Goal: Task Accomplishment & Management: Manage account settings

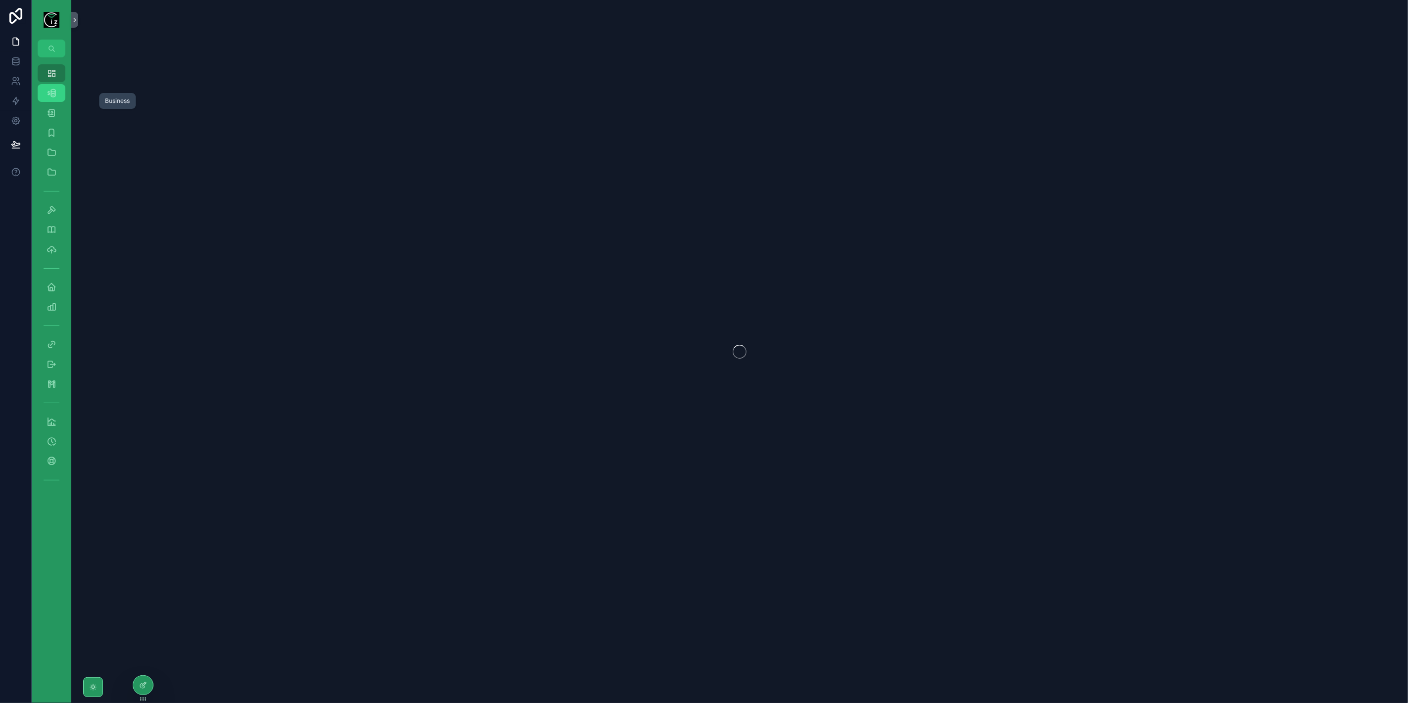
click at [52, 95] on icon "scrollable content" at bounding box center [52, 93] width 10 height 10
click at [58, 78] on div "Dashboard" at bounding box center [52, 73] width 16 height 16
click at [12, 75] on link at bounding box center [15, 81] width 31 height 20
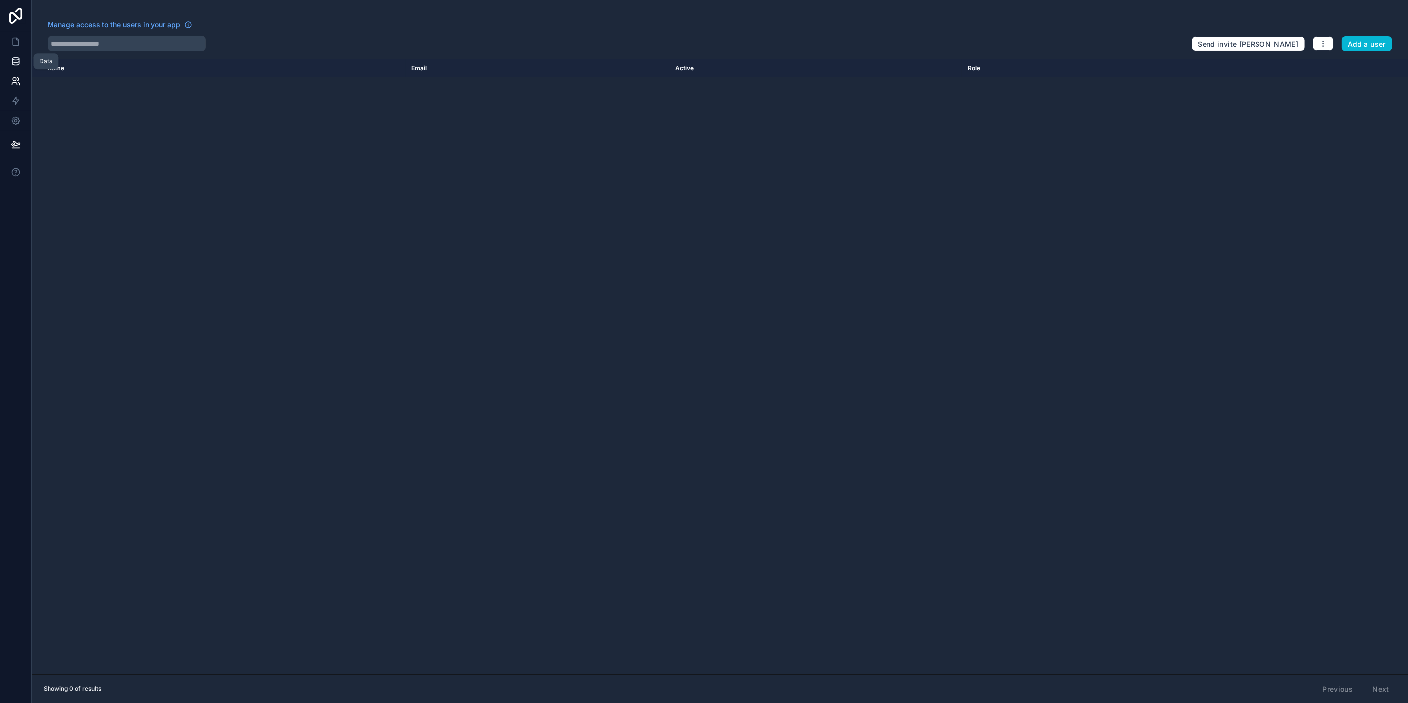
click at [18, 59] on icon at bounding box center [15, 59] width 6 height 2
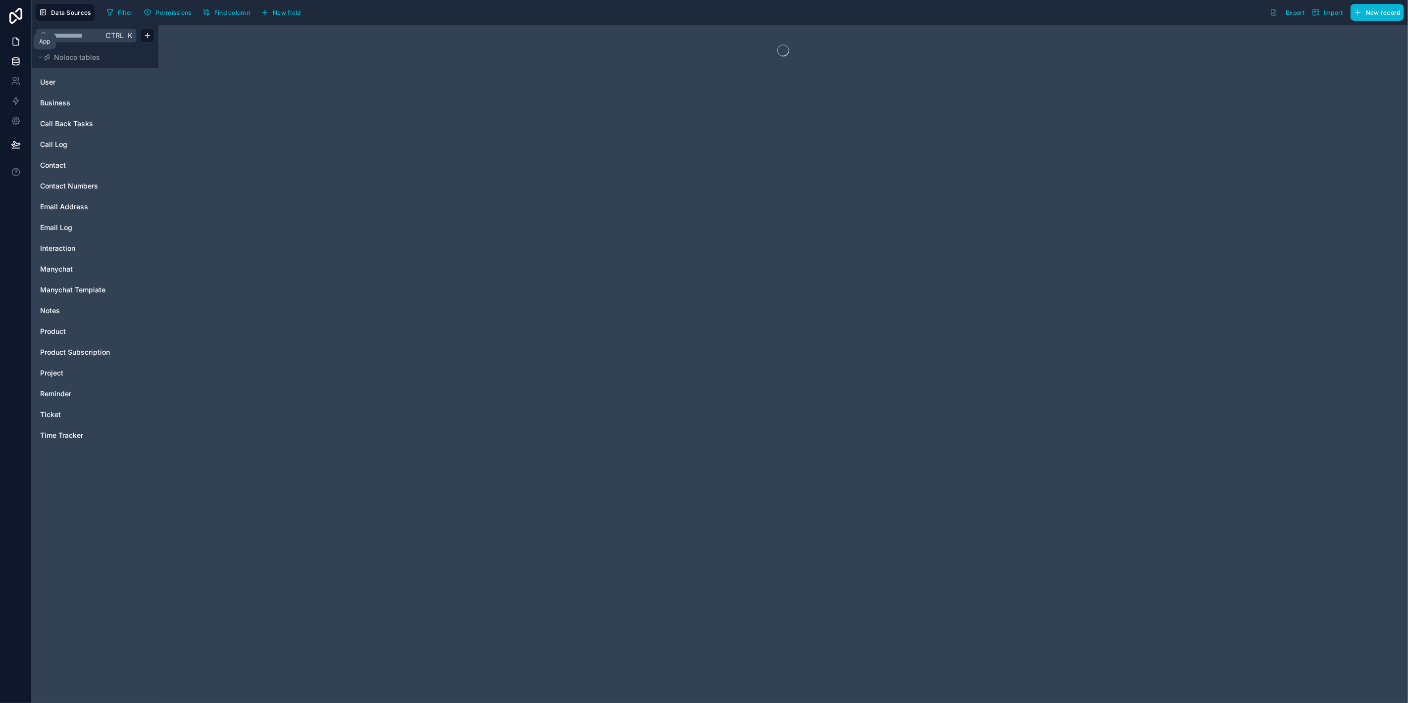
click at [20, 47] on link at bounding box center [15, 42] width 31 height 20
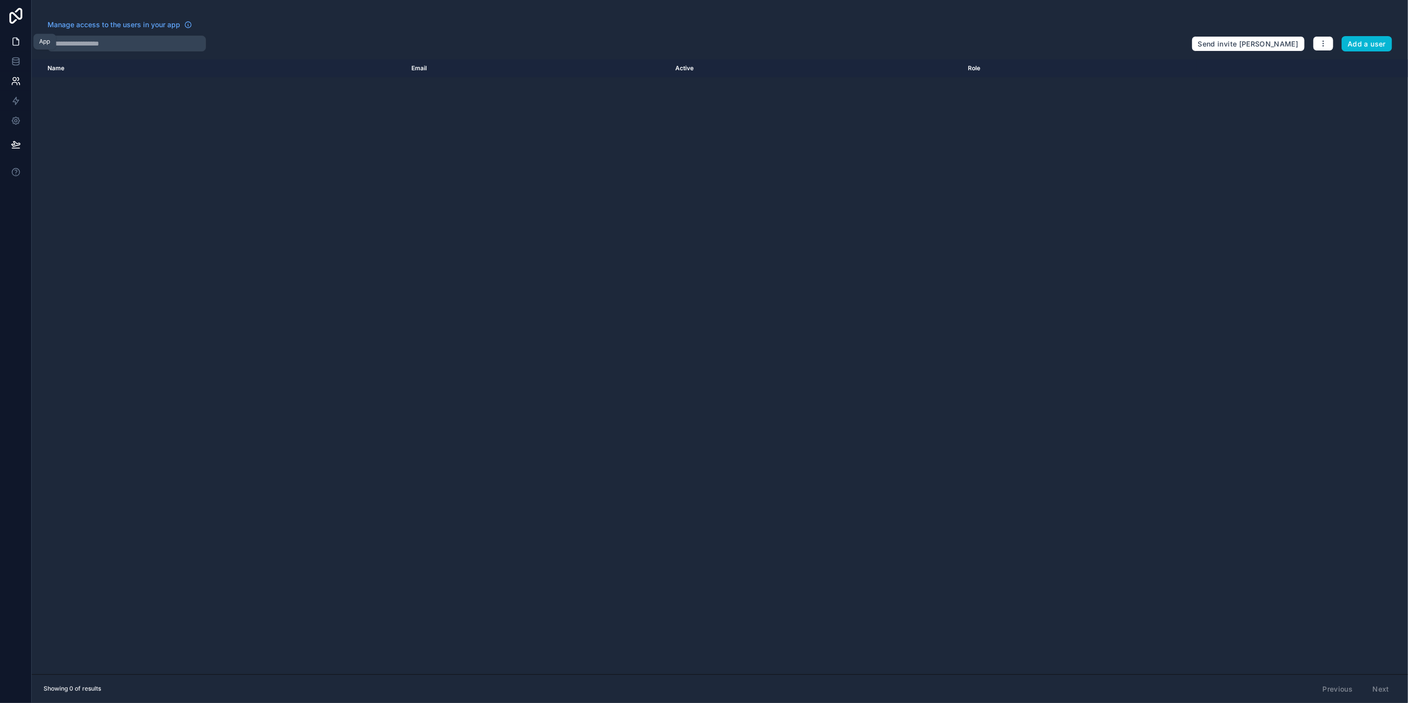
click at [16, 43] on icon at bounding box center [16, 42] width 10 height 10
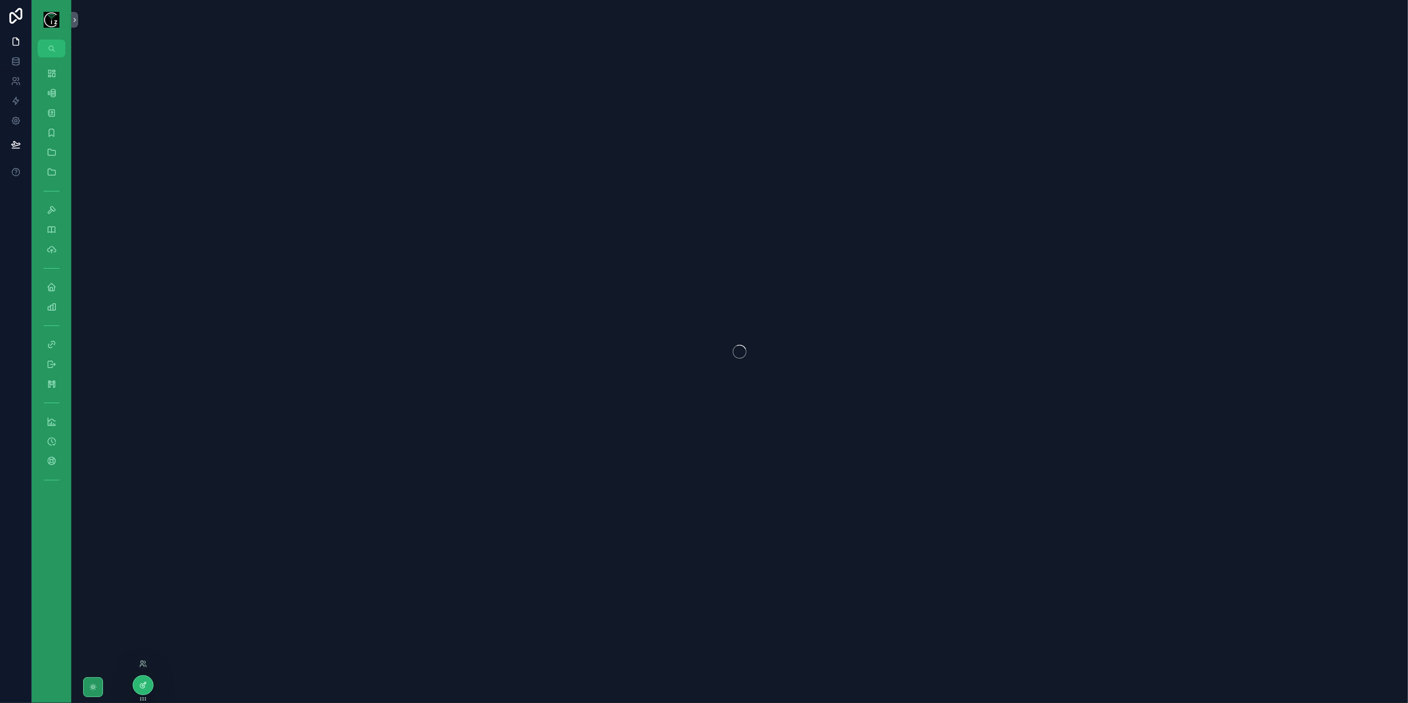
click at [145, 687] on icon at bounding box center [143, 686] width 8 height 8
click at [18, 122] on icon at bounding box center [15, 120] width 7 height 7
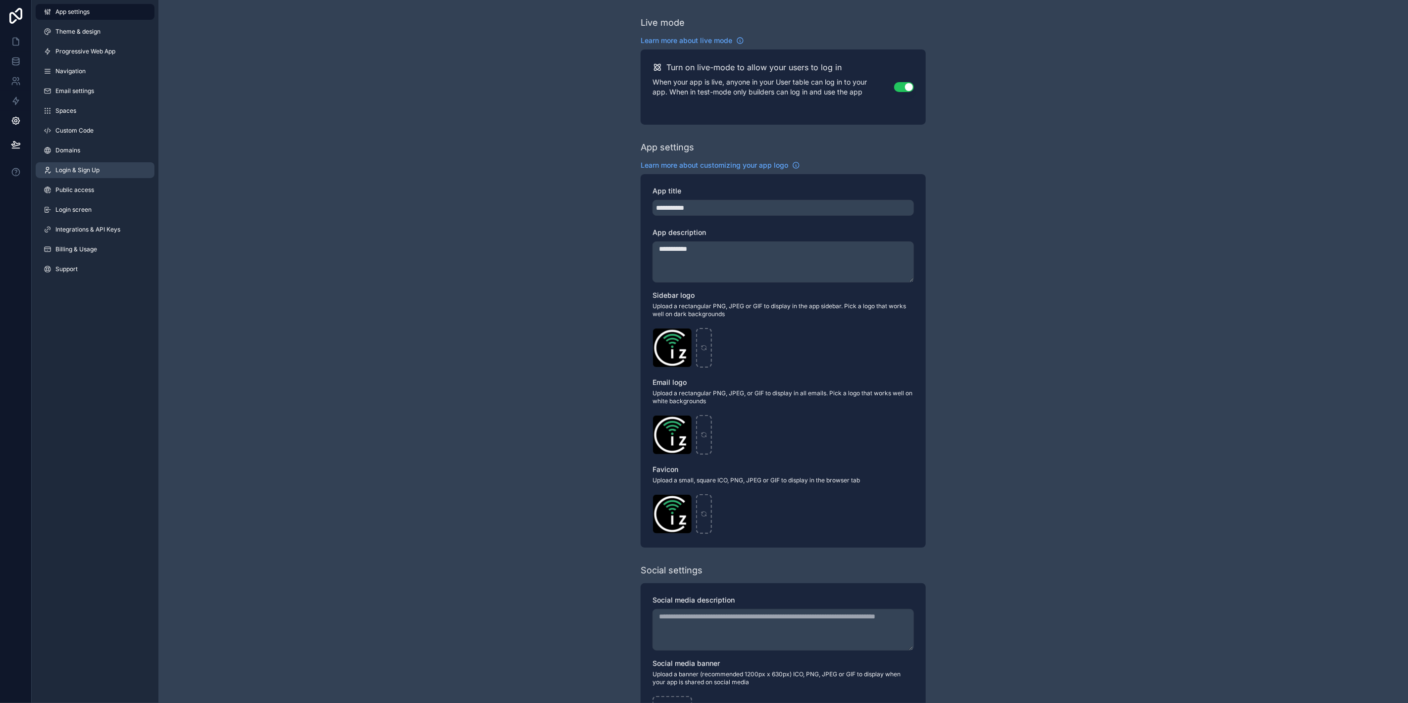
click at [89, 172] on span "Login & Sign Up" at bounding box center [77, 170] width 44 height 8
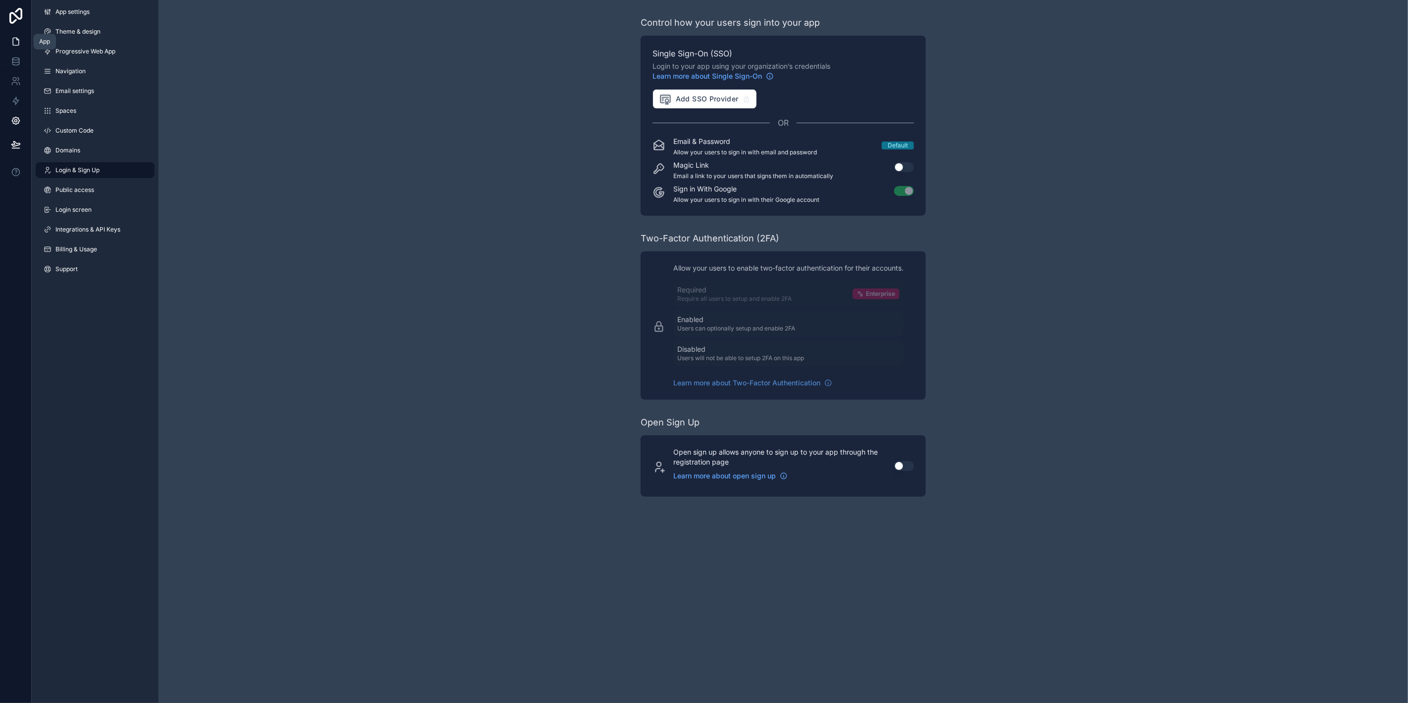
click at [17, 40] on icon at bounding box center [17, 39] width 2 height 2
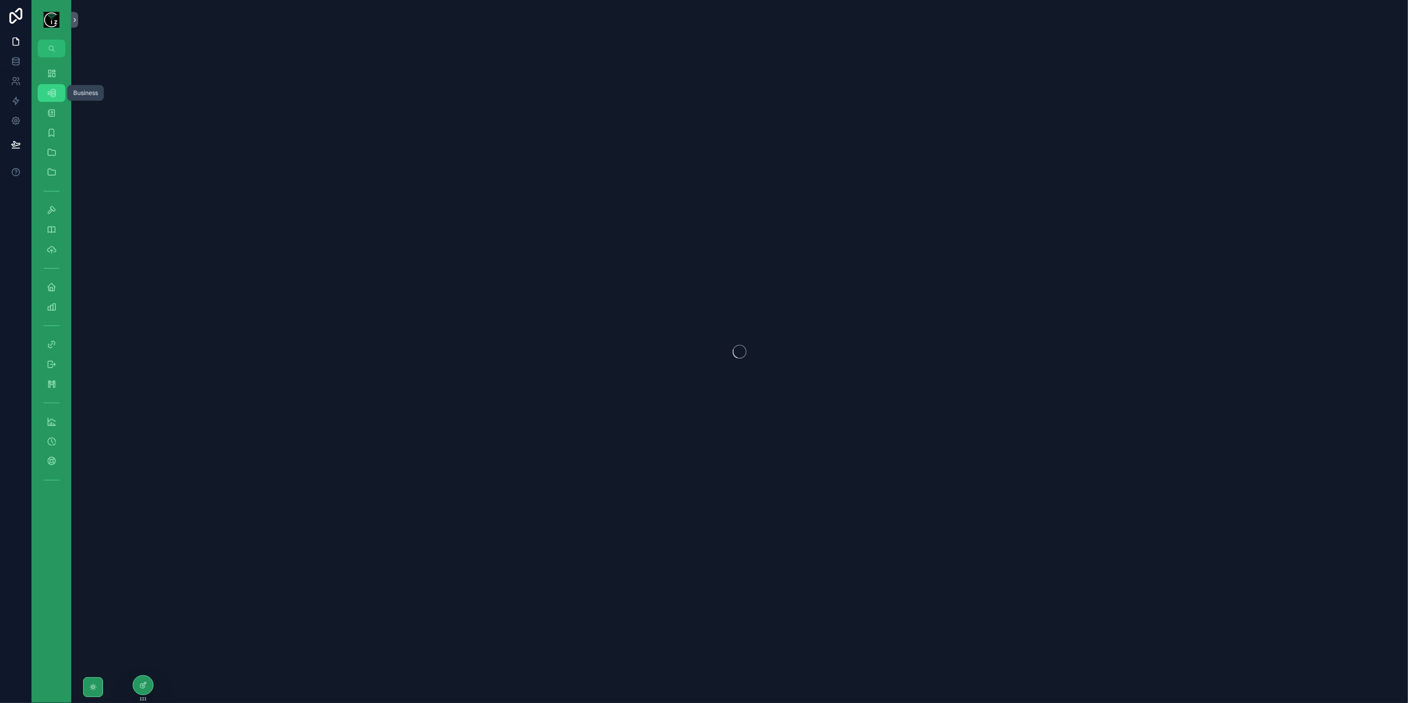
click at [55, 91] on icon "scrollable content" at bounding box center [52, 93] width 10 height 10
click at [653, 226] on div "scrollable content" at bounding box center [739, 351] width 1337 height 703
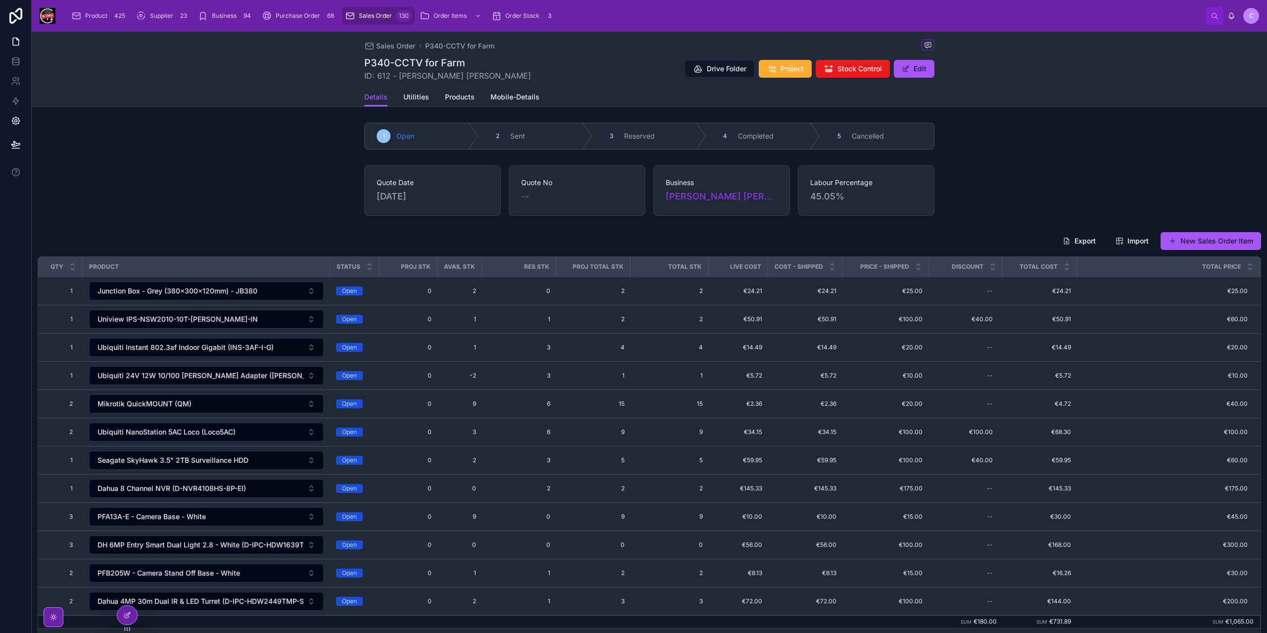
scroll to position [149, 0]
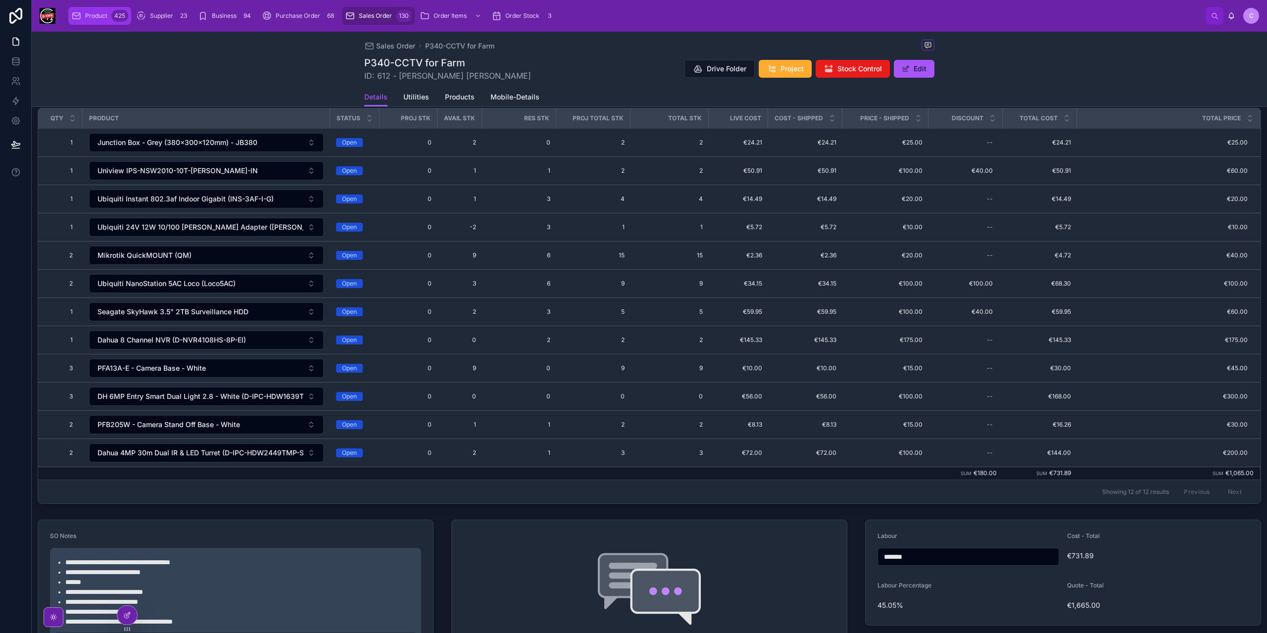
click at [100, 13] on span "Product" at bounding box center [96, 16] width 22 height 8
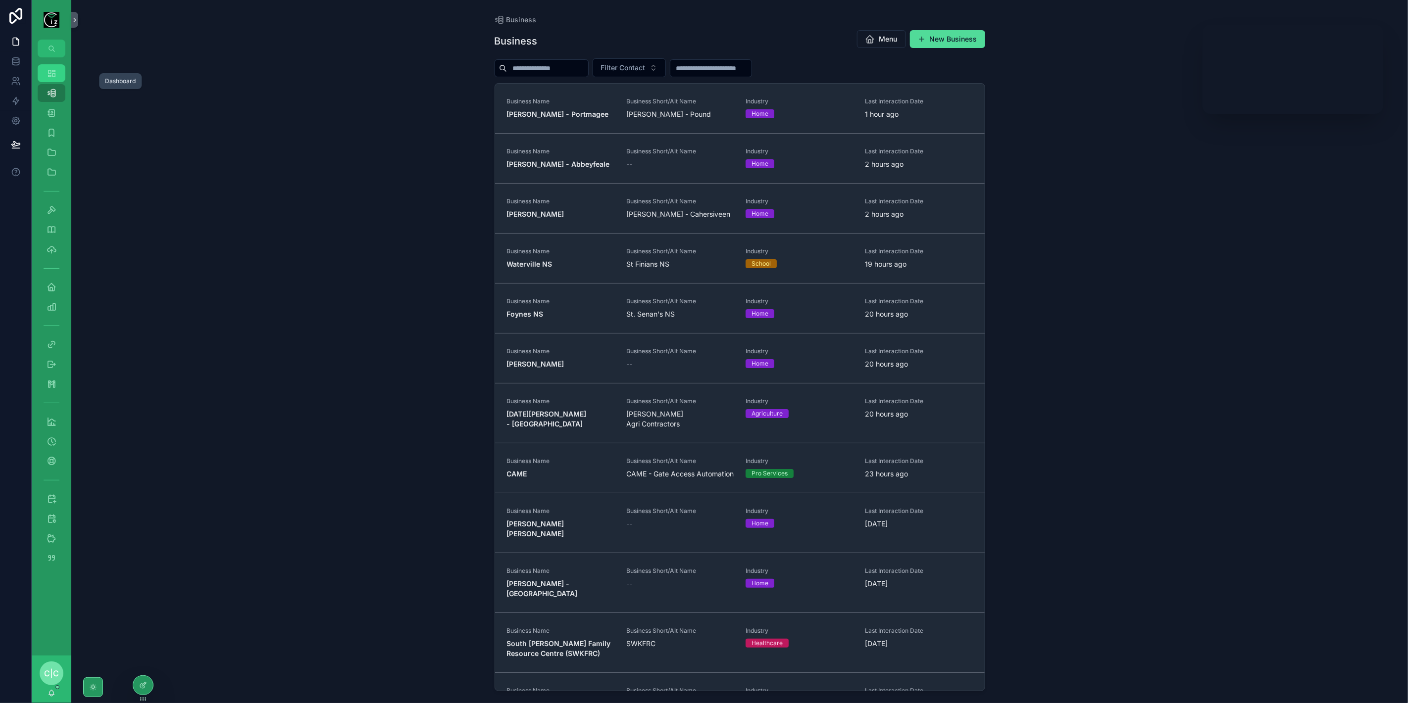
click at [56, 73] on div "Dashboard" at bounding box center [52, 73] width 16 height 16
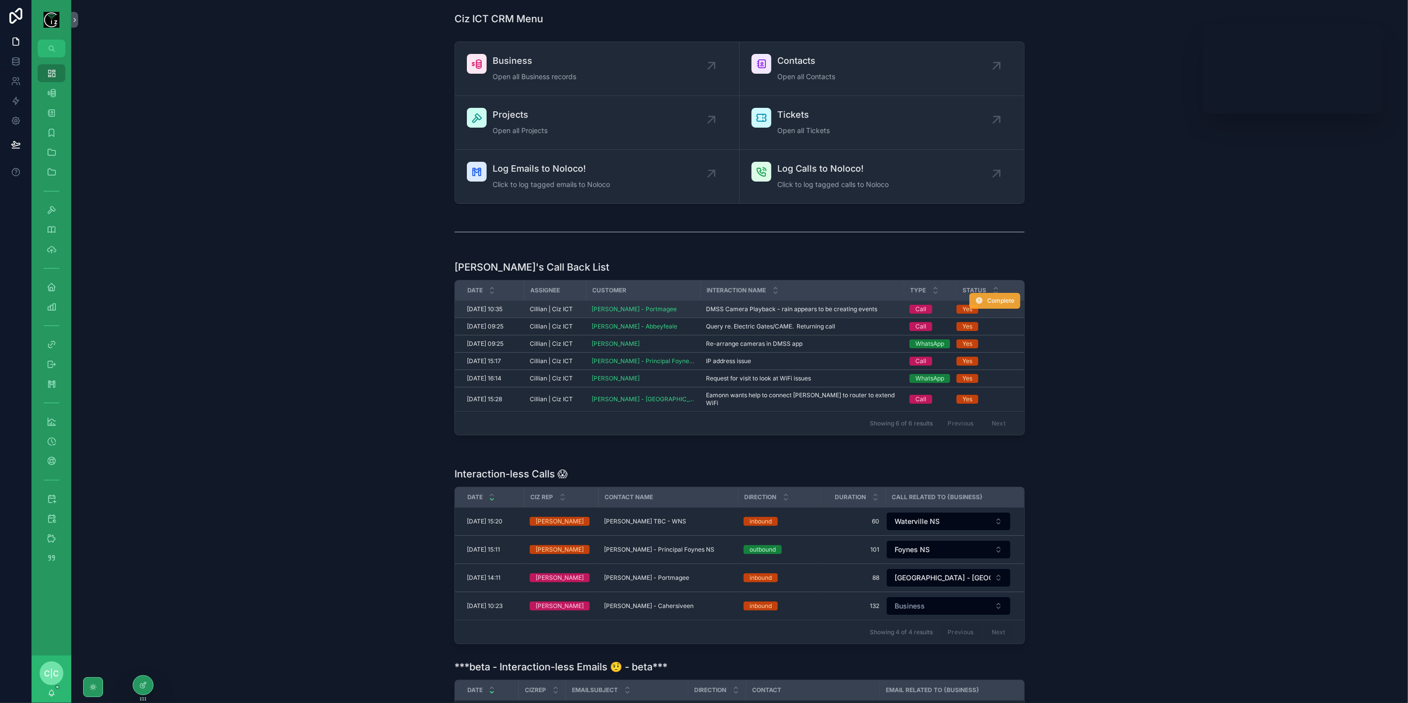
click at [993, 297] on span "Complete" at bounding box center [1000, 301] width 27 height 8
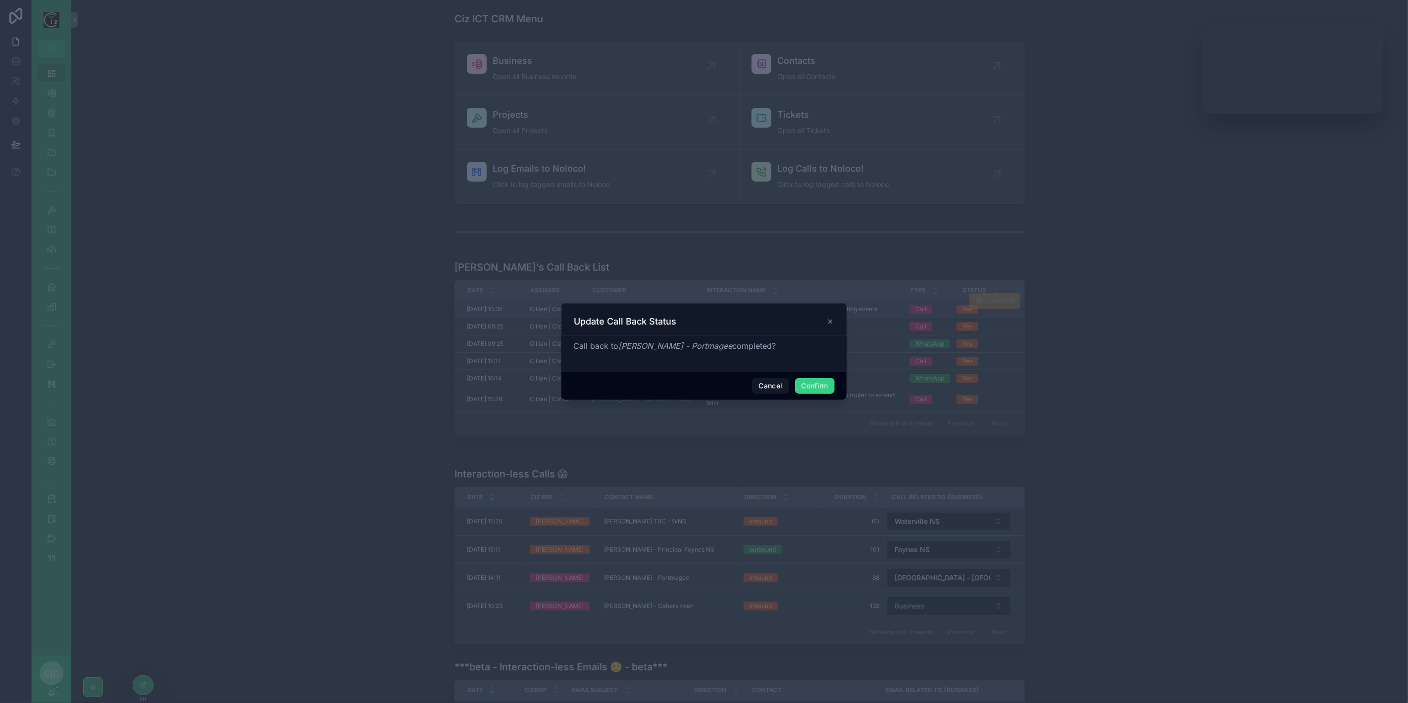
click at [813, 389] on button "Confirm" at bounding box center [815, 386] width 40 height 16
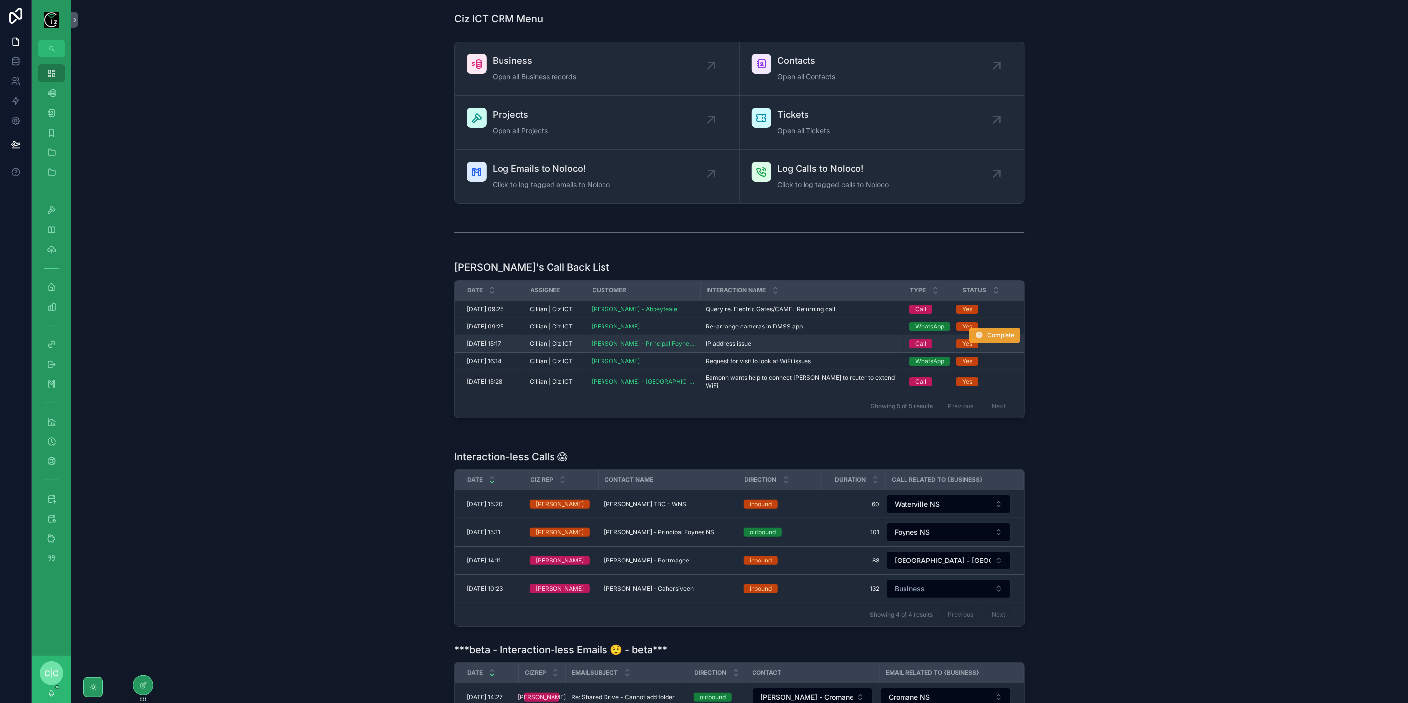
click at [995, 336] on span "Complete" at bounding box center [1000, 336] width 27 height 8
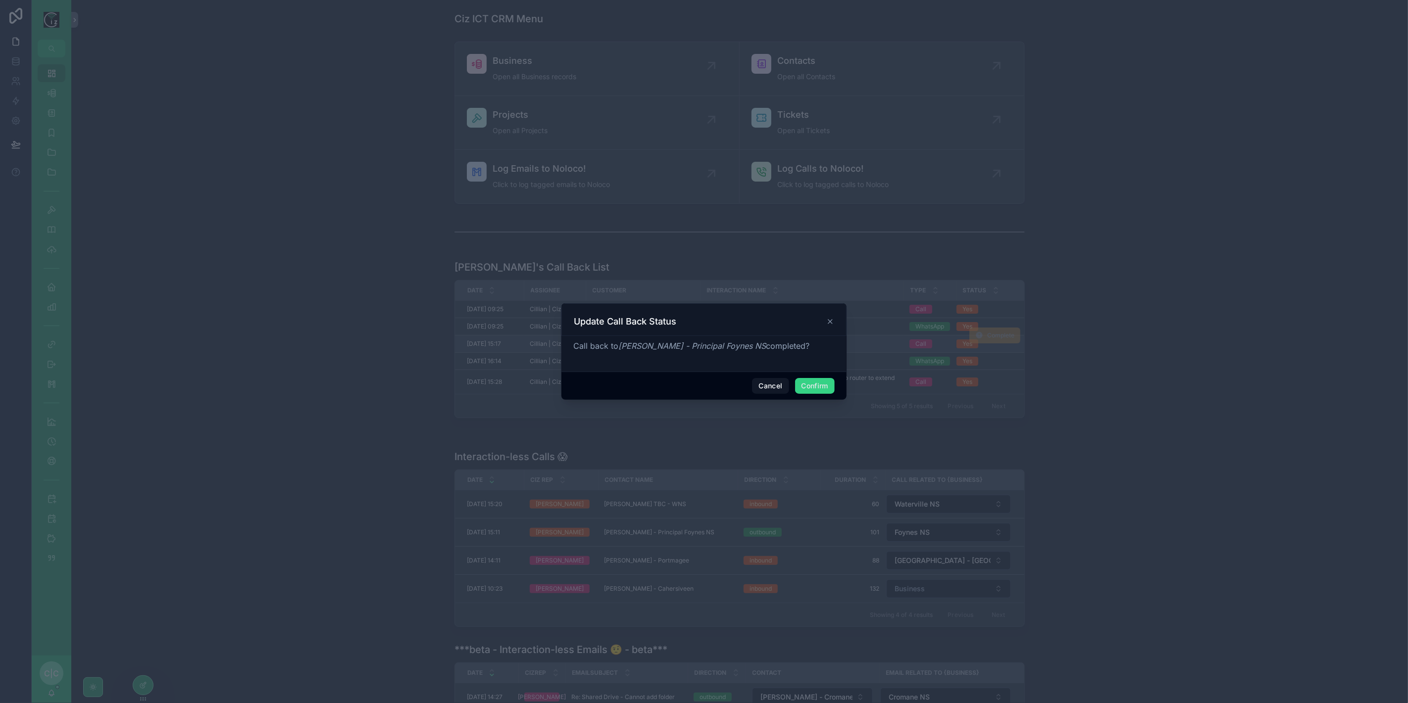
click at [832, 385] on button "Confirm" at bounding box center [815, 386] width 40 height 16
